Goal: Information Seeking & Learning: Learn about a topic

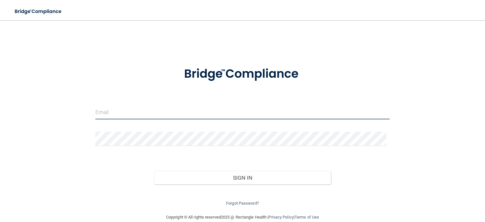
click at [193, 116] on input "email" at bounding box center [242, 112] width 294 height 14
type input "[EMAIL_ADDRESS][DOMAIN_NAME]"
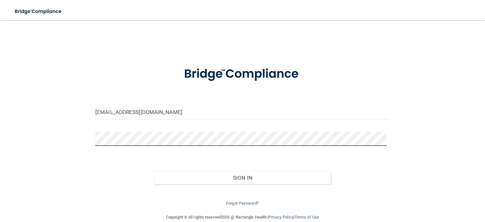
click at [154, 171] on button "Sign In" at bounding box center [242, 178] width 176 height 14
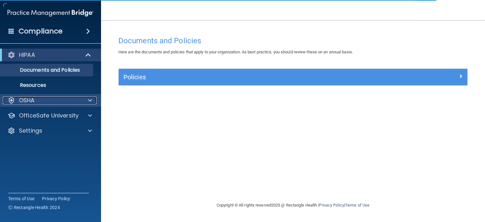
click at [43, 102] on div "OSHA" at bounding box center [42, 101] width 78 height 8
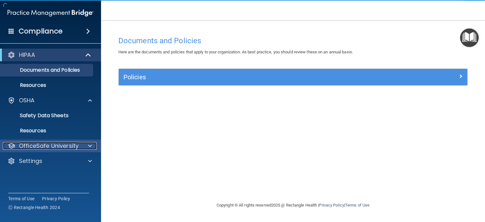
click at [70, 143] on p "OfficeSafe University" at bounding box center [49, 146] width 60 height 8
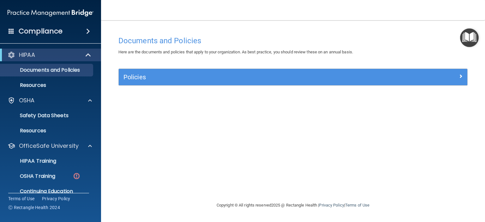
click at [32, 169] on ul "HIPAA Training OSHA Training Continuing Education" at bounding box center [51, 174] width 114 height 45
click at [43, 173] on p "OSHA Training" at bounding box center [29, 176] width 51 height 6
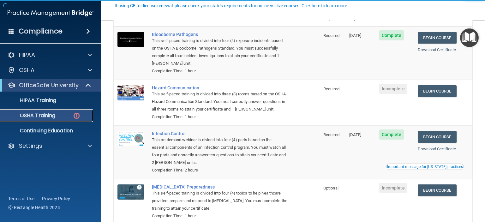
scroll to position [95, 0]
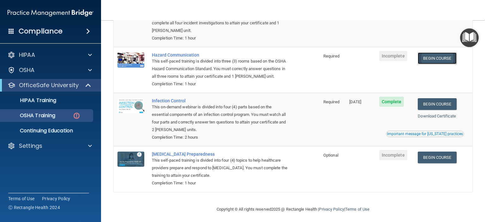
click at [437, 57] on link "Begin Course" at bounding box center [437, 58] width 39 height 12
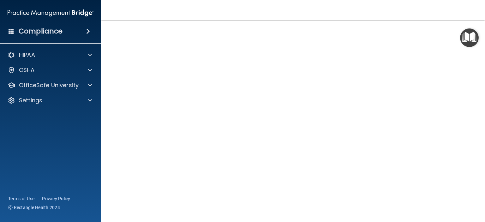
scroll to position [15, 0]
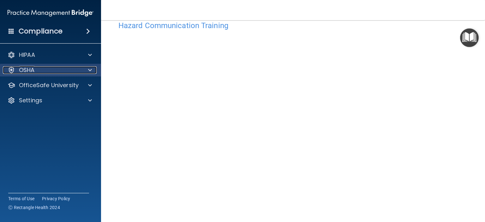
click at [27, 67] on p "OSHA" at bounding box center [27, 70] width 16 height 8
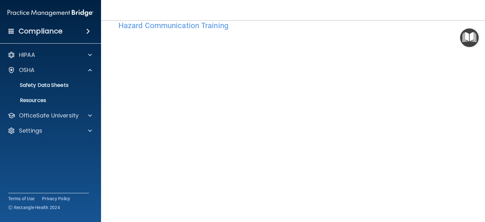
click at [30, 108] on div "HIPAA Documents and Policies Report an Incident Business Associates Emergency P…" at bounding box center [50, 94] width 101 height 96
click at [33, 141] on div "HIPAA Documents and Policies Report an Incident Business Associates Emergency P…" at bounding box center [50, 94] width 101 height 96
click at [47, 117] on p "OfficeSafe University" at bounding box center [49, 116] width 60 height 8
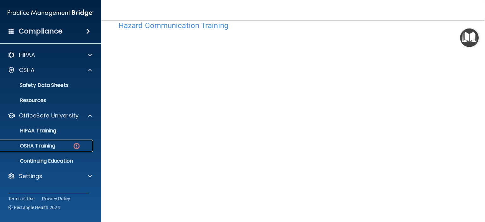
click at [74, 151] on link "OSHA Training" at bounding box center [43, 146] width 99 height 13
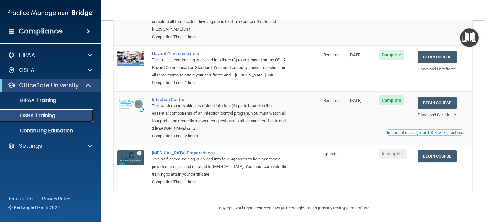
scroll to position [88, 0]
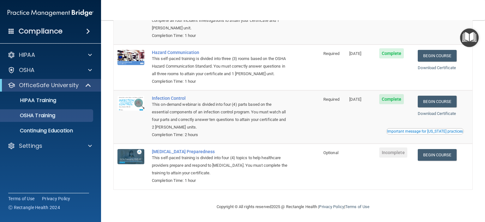
click at [442, 161] on td "Begin Course Download Certificate" at bounding box center [443, 166] width 58 height 45
click at [442, 155] on link "Begin Course" at bounding box center [437, 155] width 39 height 12
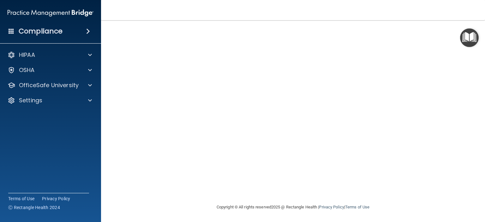
scroll to position [1, 0]
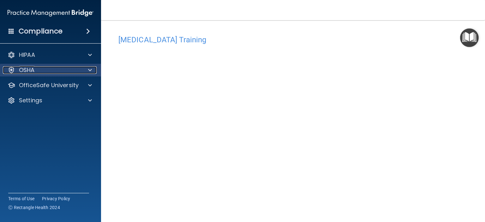
click at [28, 70] on p "OSHA" at bounding box center [27, 70] width 16 height 8
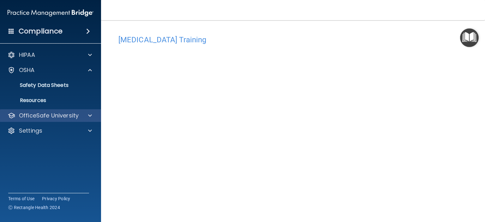
click at [28, 111] on div "OfficeSafe University" at bounding box center [50, 115] width 101 height 13
click at [63, 116] on p "OfficeSafe University" at bounding box center [49, 116] width 60 height 8
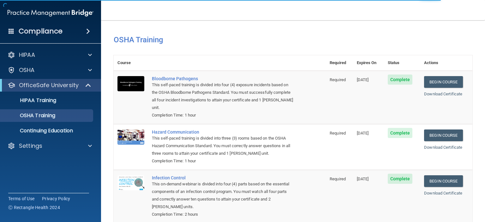
scroll to position [80, 0]
